Goal: Find contact information: Find contact information

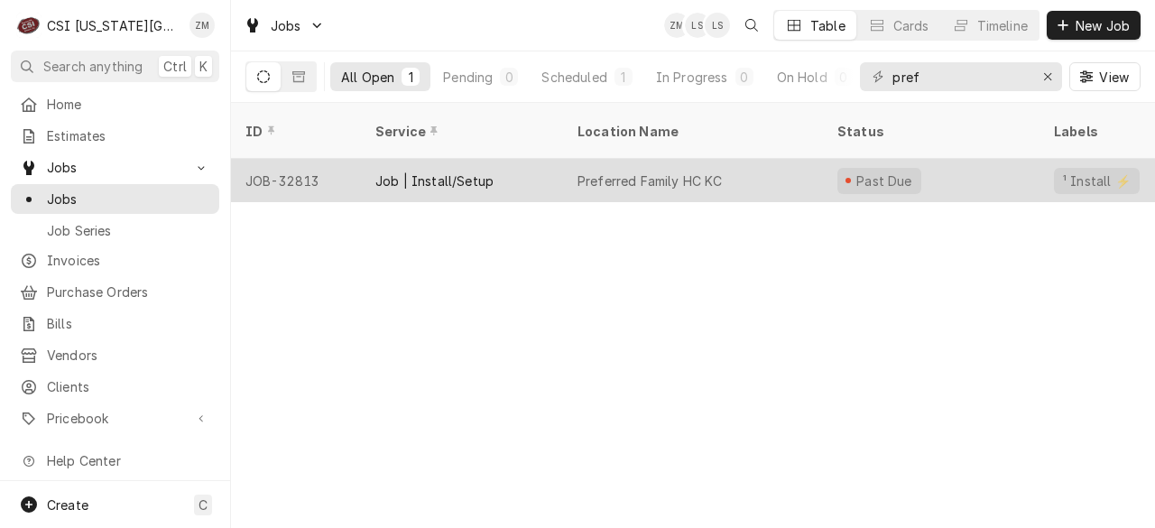
type input "pref"
click at [635, 174] on div "Preferred Family HC KC" at bounding box center [693, 180] width 260 height 43
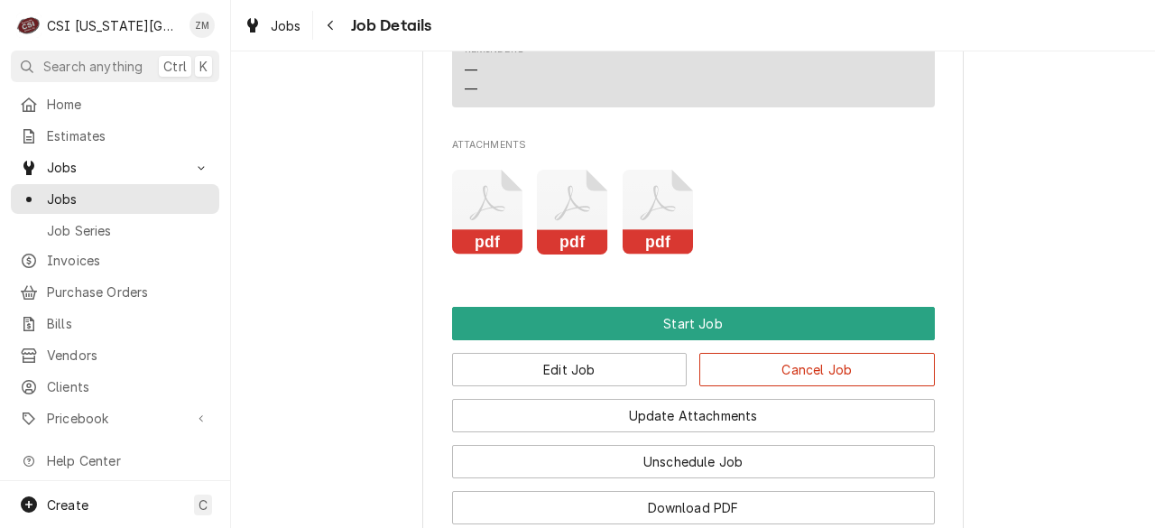
scroll to position [1854, 0]
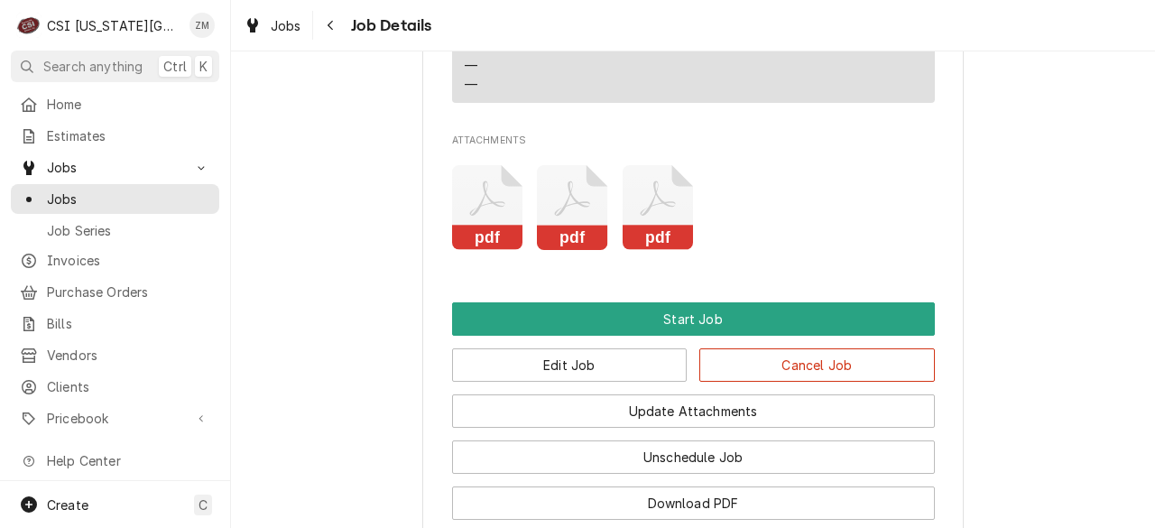
click at [470, 221] on icon "Attachments" at bounding box center [487, 208] width 71 height 86
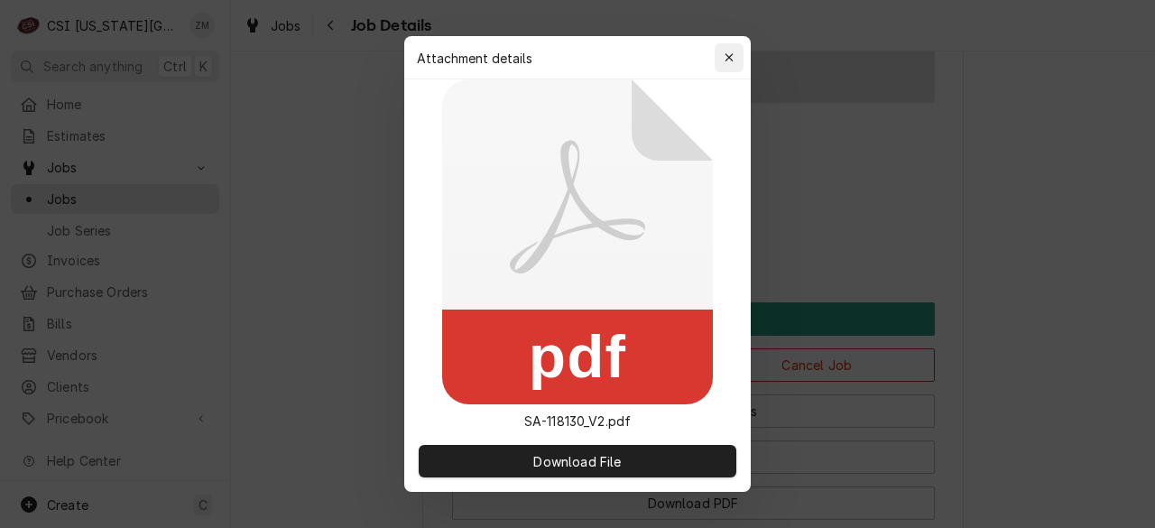
click at [725, 59] on icon "button" at bounding box center [729, 57] width 10 height 13
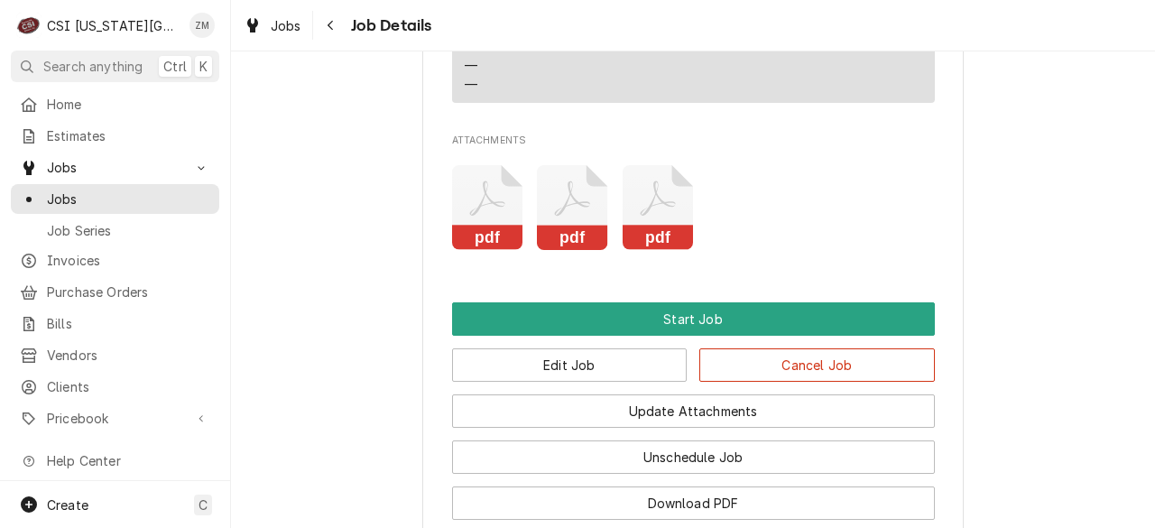
click at [565, 206] on icon "Attachments" at bounding box center [572, 208] width 71 height 86
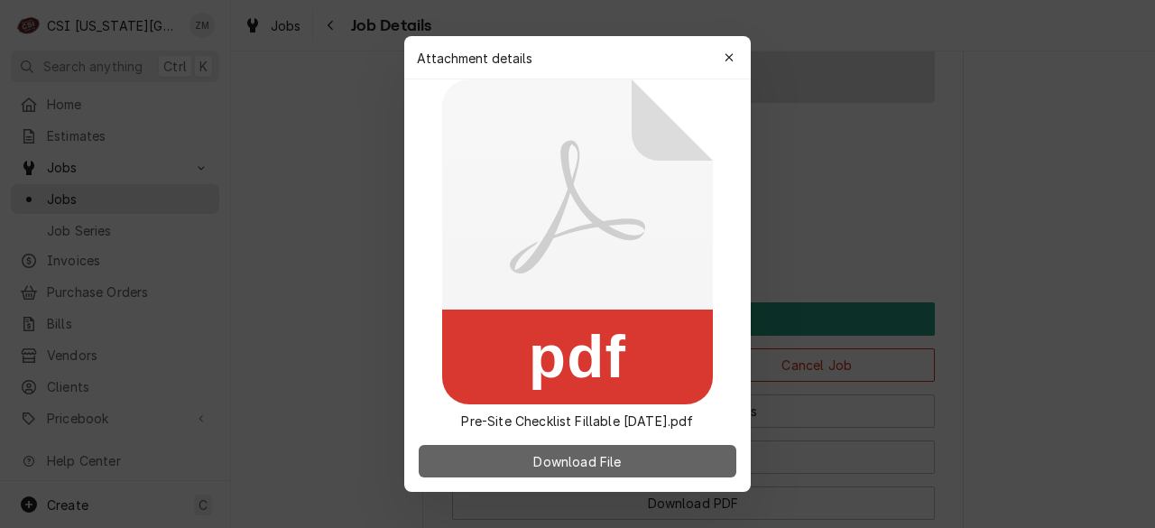
click at [559, 461] on span "Download File" at bounding box center [577, 461] width 95 height 19
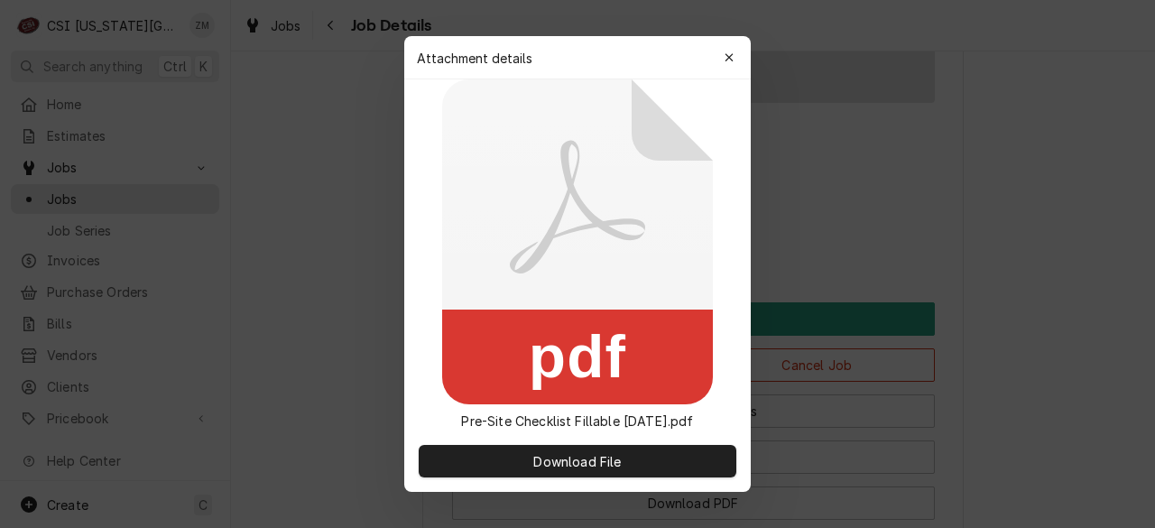
click at [727, 59] on icon "button" at bounding box center [729, 57] width 10 height 13
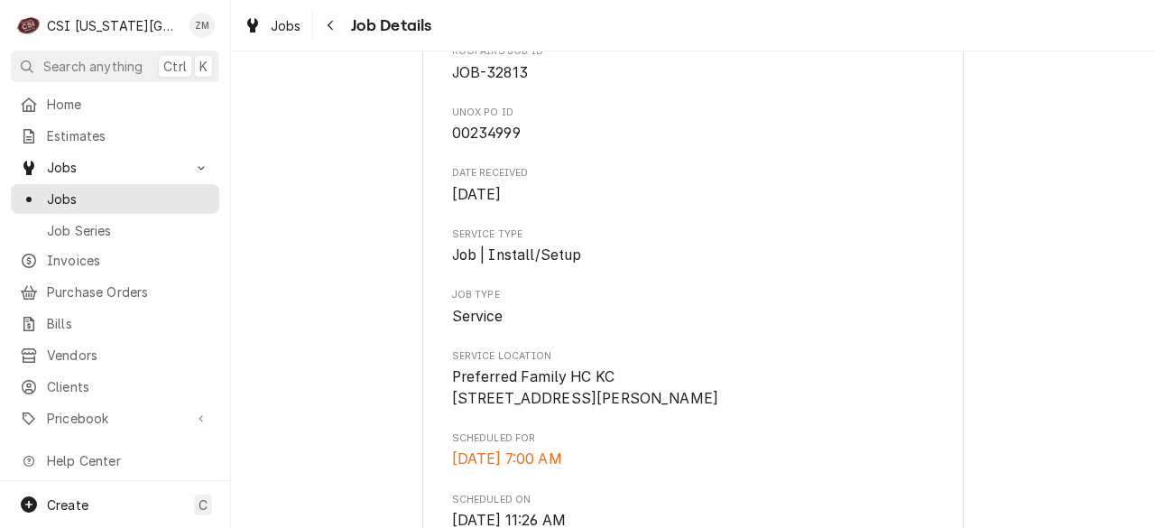
scroll to position [0, 0]
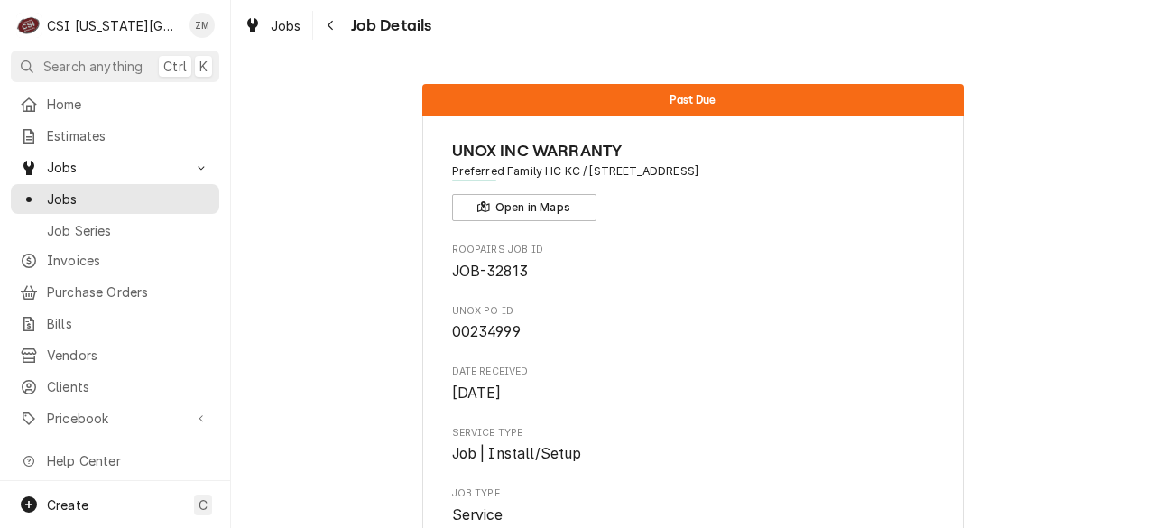
drag, startPoint x: 399, startPoint y: 77, endPoint x: 435, endPoint y: 37, distance: 53.6
click at [412, 60] on div "Past Due UNOX INC WARRANTY Preferred Family HC KC / [STREET_ADDRESS] Open in Ma…" at bounding box center [693, 289] width 924 height 476
drag, startPoint x: 448, startPoint y: 170, endPoint x: 556, endPoint y: 176, distance: 107.5
click at [558, 176] on span "Preferred Family HC KC / [STREET_ADDRESS]" at bounding box center [693, 171] width 483 height 16
click at [452, 170] on span "Preferred Family HC KC / [STREET_ADDRESS]" at bounding box center [693, 171] width 483 height 16
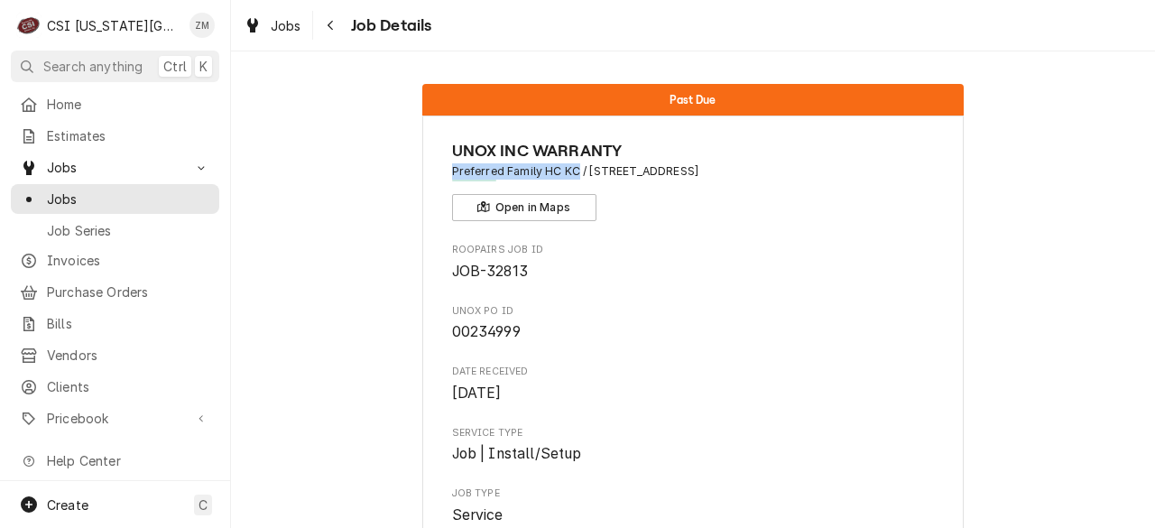
drag, startPoint x: 439, startPoint y: 170, endPoint x: 568, endPoint y: 174, distance: 129.1
copy span "Preferred Family HC KC"
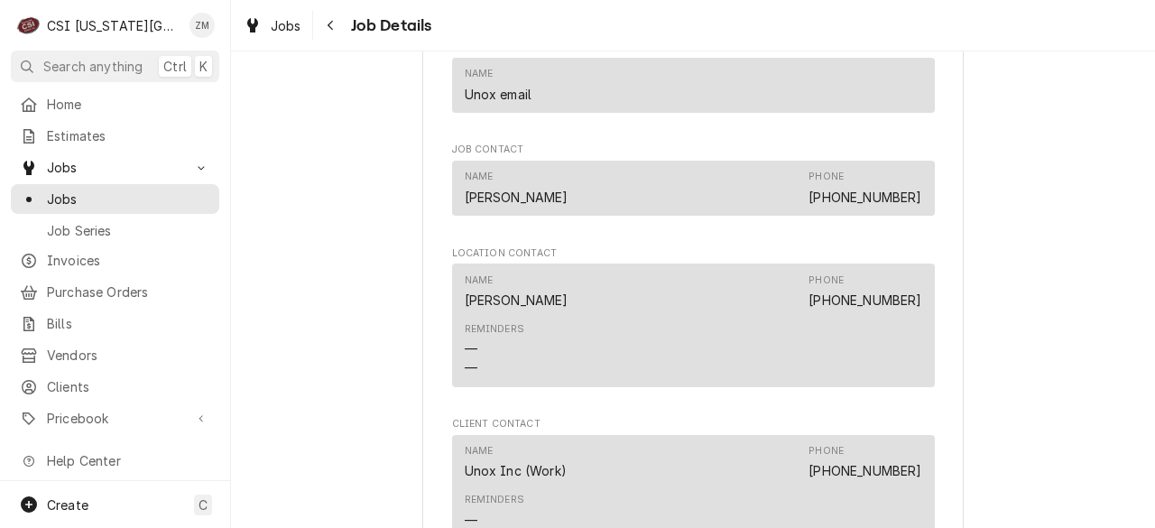
scroll to position [1405, 0]
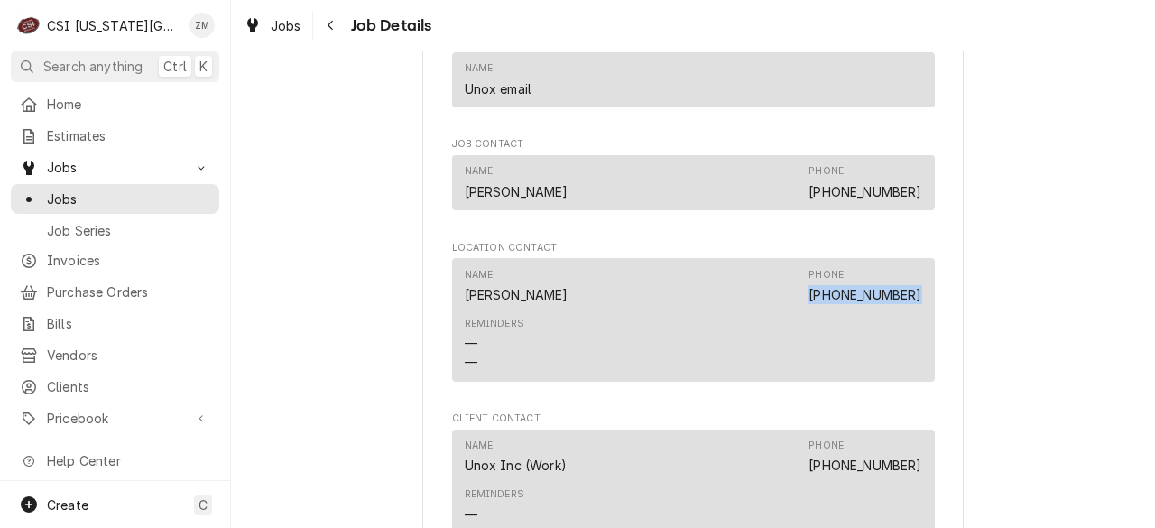
drag, startPoint x: 821, startPoint y: 291, endPoint x: 914, endPoint y: 300, distance: 93.3
click at [914, 300] on div "Name [PERSON_NAME] Phone [PHONE_NUMBER]" at bounding box center [693, 286] width 457 height 49
copy link "[PHONE_NUMBER]"
drag, startPoint x: 455, startPoint y: 291, endPoint x: 559, endPoint y: 295, distance: 104.7
click at [559, 295] on div "Name [PERSON_NAME] Phone [PHONE_NUMBER] Reminders — —" at bounding box center [693, 320] width 483 height 124
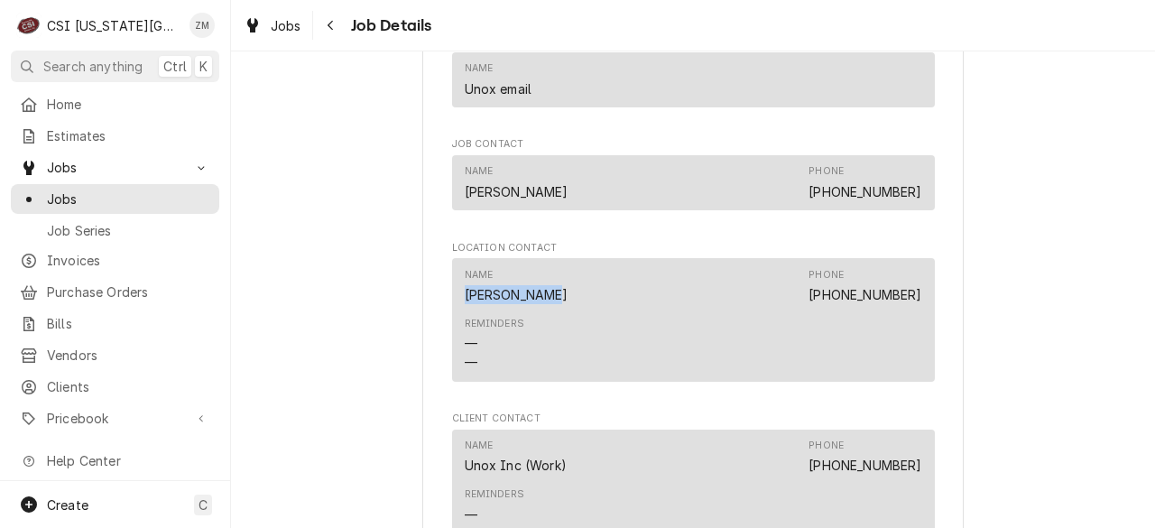
copy div "[PERSON_NAME]"
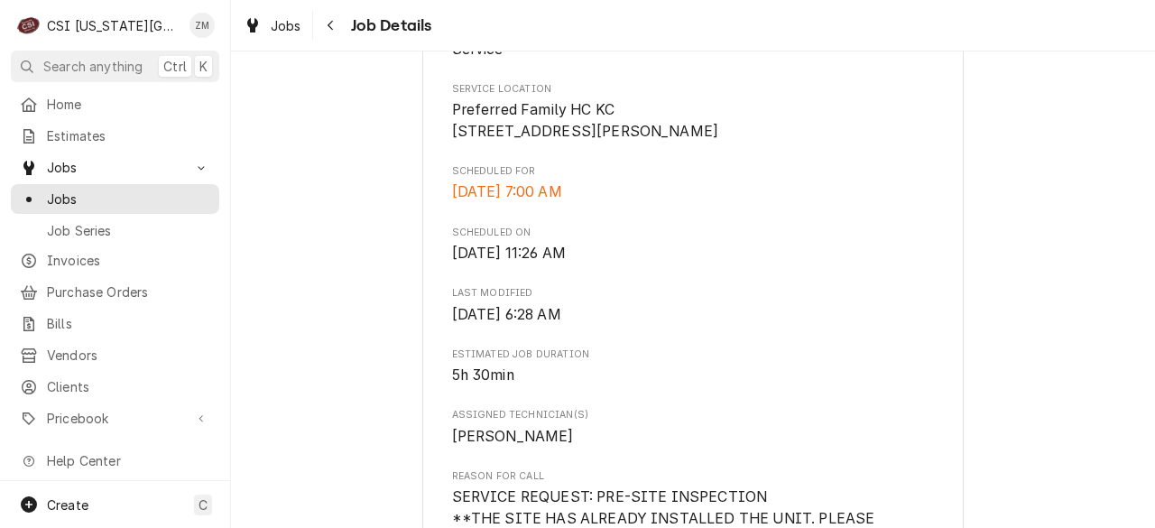
scroll to position [464, 0]
drag, startPoint x: 447, startPoint y: 133, endPoint x: 594, endPoint y: 160, distance: 150.4
click at [594, 143] on span "Preferred Family HC KC [STREET_ADDRESS][PERSON_NAME]" at bounding box center [693, 122] width 483 height 42
copy span "[STREET_ADDRESS]"
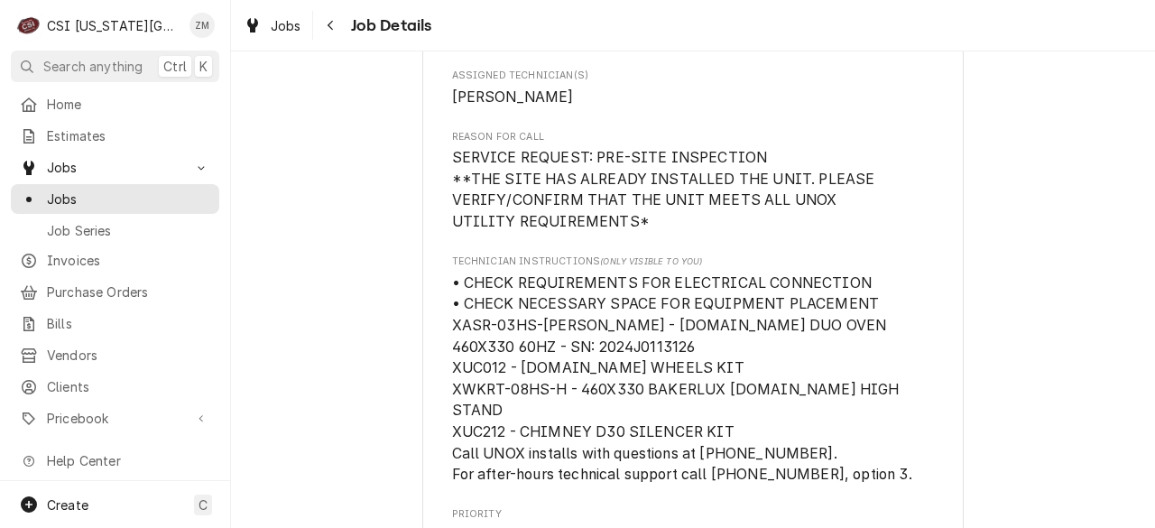
scroll to position [808, 0]
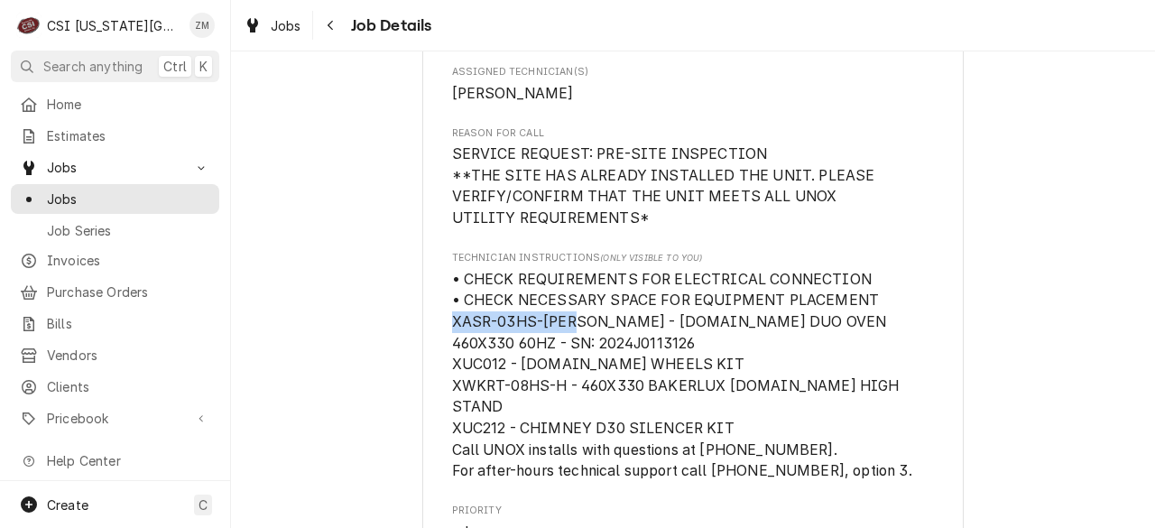
drag, startPoint x: 443, startPoint y: 343, endPoint x: 572, endPoint y: 347, distance: 129.1
click at [571, 347] on div "UNOX INC WARRANTY Preferred Family HC KC / [STREET_ADDRESS] Open in Maps Roopai…" at bounding box center [692, 447] width 541 height 2280
copy span "XASR-03HS-[PERSON_NAME]"
